Goal: Task Accomplishment & Management: Manage account settings

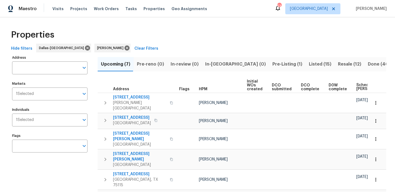
click at [338, 64] on span "Resale (12)" at bounding box center [349, 64] width 23 height 8
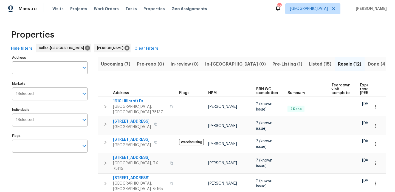
click at [361, 86] on span "Expected resale COE" at bounding box center [375, 89] width 31 height 12
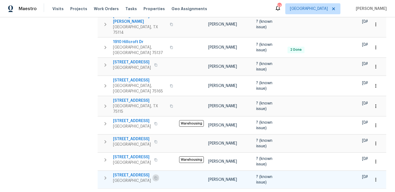
click at [155, 176] on icon "button" at bounding box center [155, 177] width 3 height 3
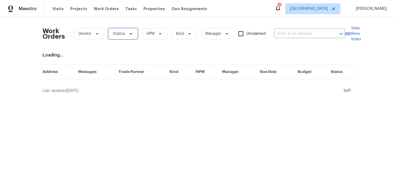
click at [125, 37] on span "Status" at bounding box center [122, 33] width 29 height 11
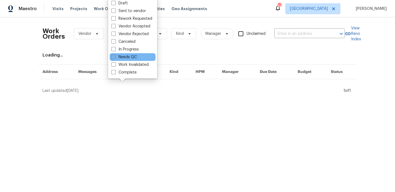
click at [129, 58] on label "Needs QC" at bounding box center [124, 56] width 26 height 5
click at [115, 58] on input "Needs QC" at bounding box center [113, 56] width 4 height 4
checkbox input "true"
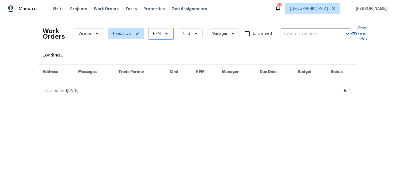
click at [165, 29] on span "HPM" at bounding box center [160, 33] width 25 height 11
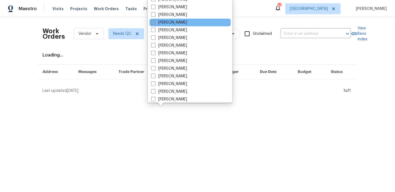
scroll to position [40, 0]
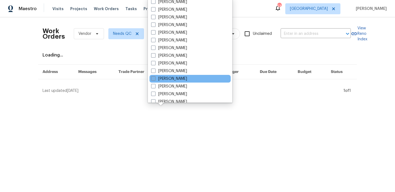
click at [180, 79] on label "[PERSON_NAME]" at bounding box center [169, 78] width 36 height 5
click at [155, 79] on input "[PERSON_NAME]" at bounding box center [153, 78] width 4 height 4
checkbox input "true"
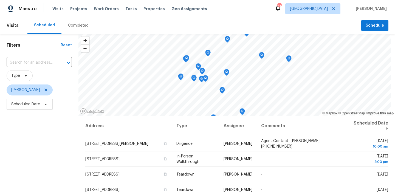
scroll to position [78, 0]
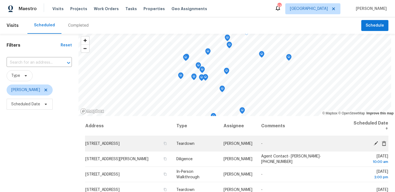
click at [376, 143] on icon at bounding box center [375, 143] width 4 height 4
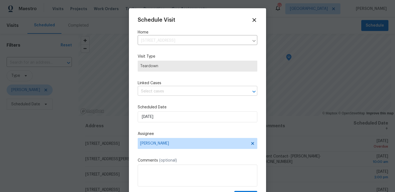
click at [155, 91] on input "text" at bounding box center [190, 91] width 104 height 9
click at [161, 80] on div "Schedule Visit Home 9735 Stonewood Dr, Dallas, TX 75227 ​ Visit Type Teardown L…" at bounding box center [198, 109] width 120 height 184
click at [162, 108] on label "Scheduled Date" at bounding box center [198, 106] width 120 height 5
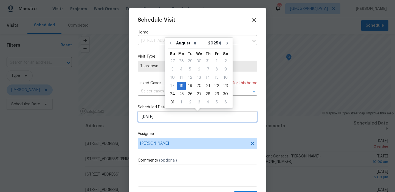
click at [162, 112] on input "8/18/2025" at bounding box center [198, 116] width 120 height 11
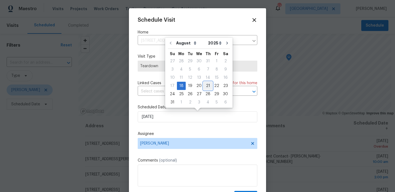
click at [205, 83] on div "21" at bounding box center [207, 86] width 9 height 8
type input "8/21/2025"
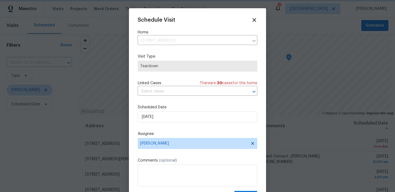
scroll to position [10, 0]
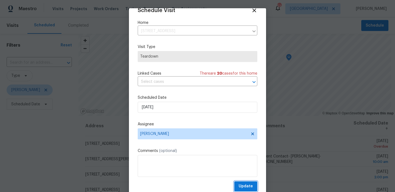
click at [251, 190] on button "Update" at bounding box center [245, 186] width 23 height 10
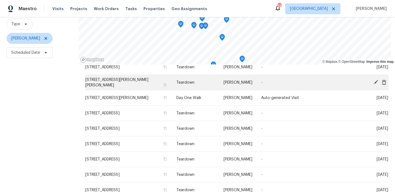
scroll to position [71, 0]
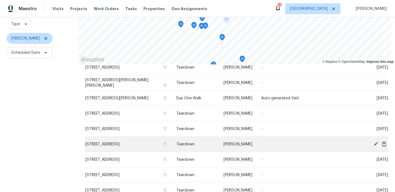
click at [376, 143] on icon at bounding box center [375, 143] width 4 height 4
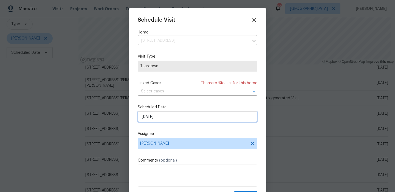
click at [164, 117] on input "9/2/2025" at bounding box center [198, 116] width 120 height 11
select select "8"
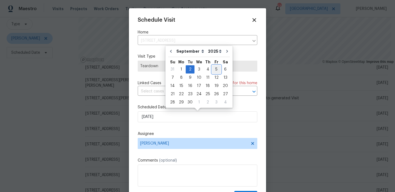
click at [212, 72] on div "5" at bounding box center [216, 70] width 9 height 8
type input "9/5/2025"
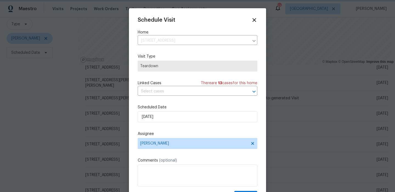
scroll to position [10, 0]
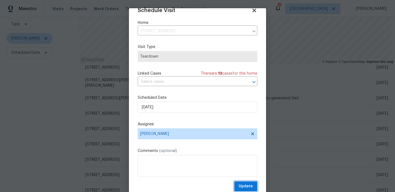
click at [243, 185] on span "Update" at bounding box center [246, 186] width 14 height 7
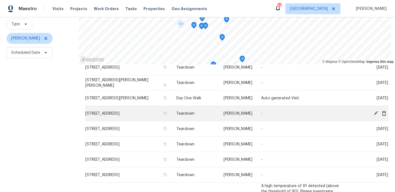
scroll to position [0, 0]
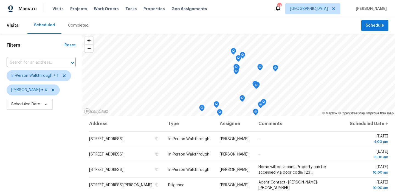
scroll to position [78, 0]
